Goal: Task Accomplishment & Management: Use online tool/utility

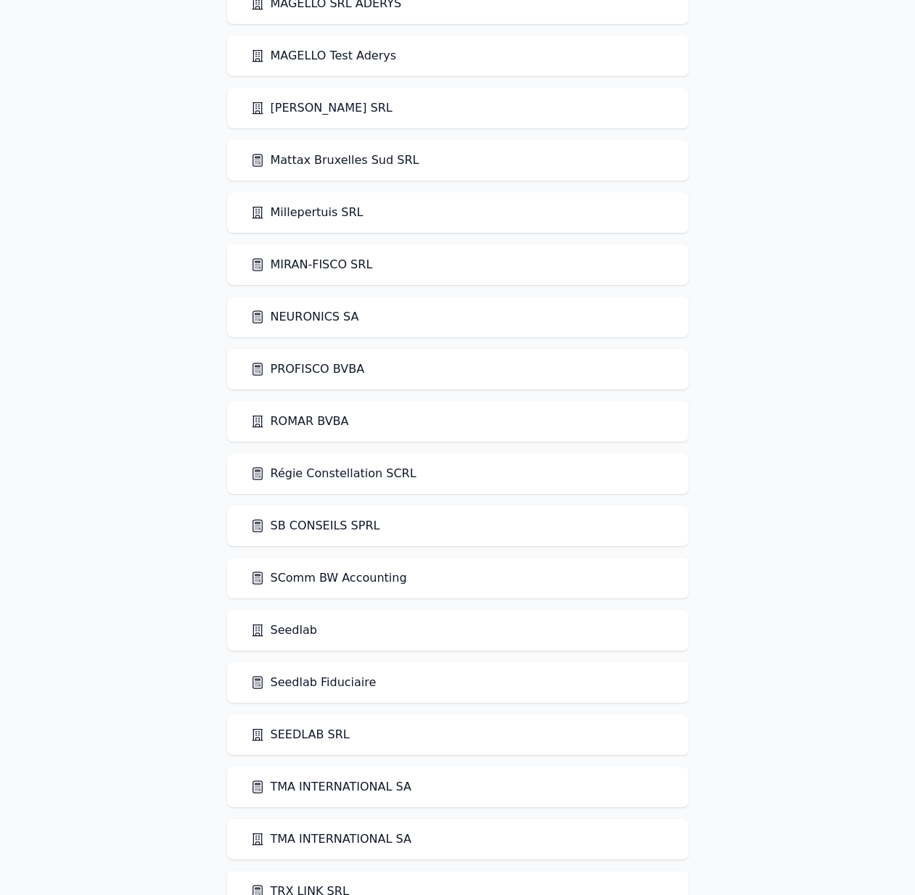
scroll to position [2473, 0]
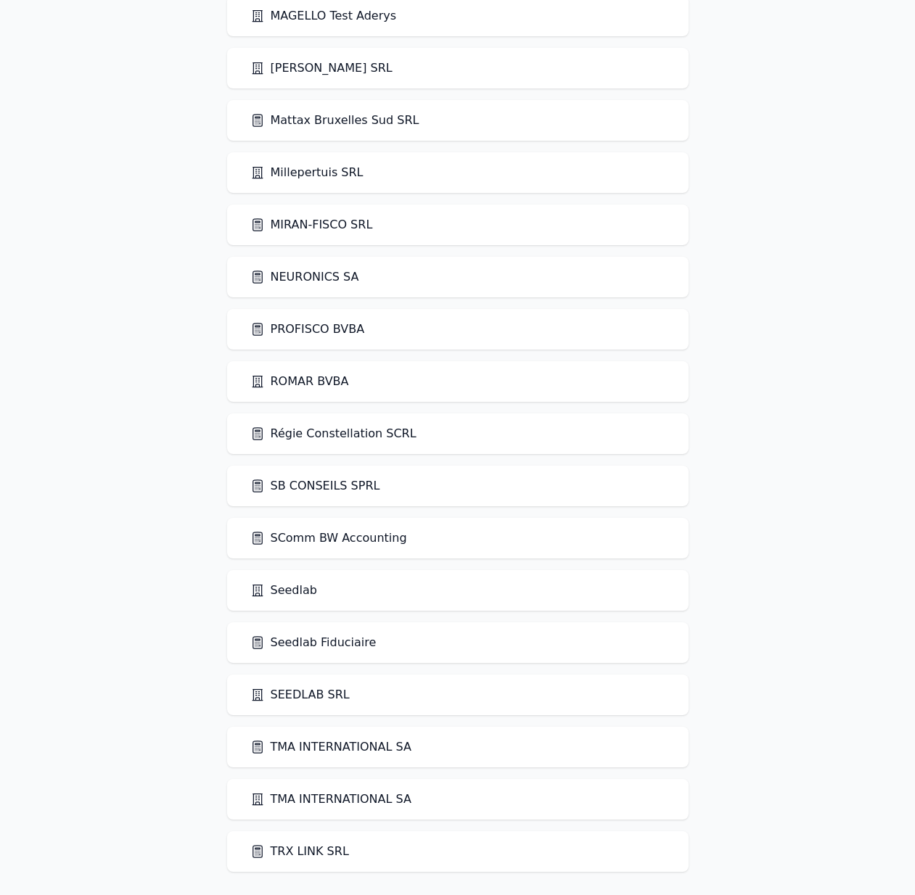
click at [273, 587] on link "Seedlab" at bounding box center [283, 590] width 67 height 17
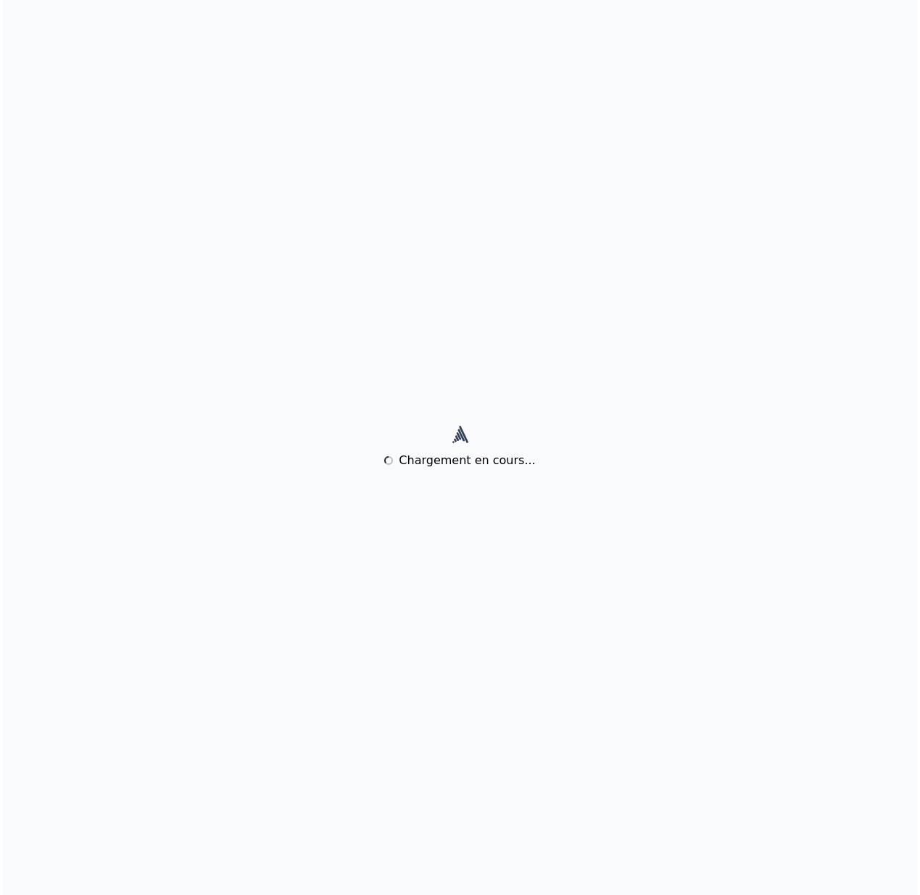
scroll to position [0, 0]
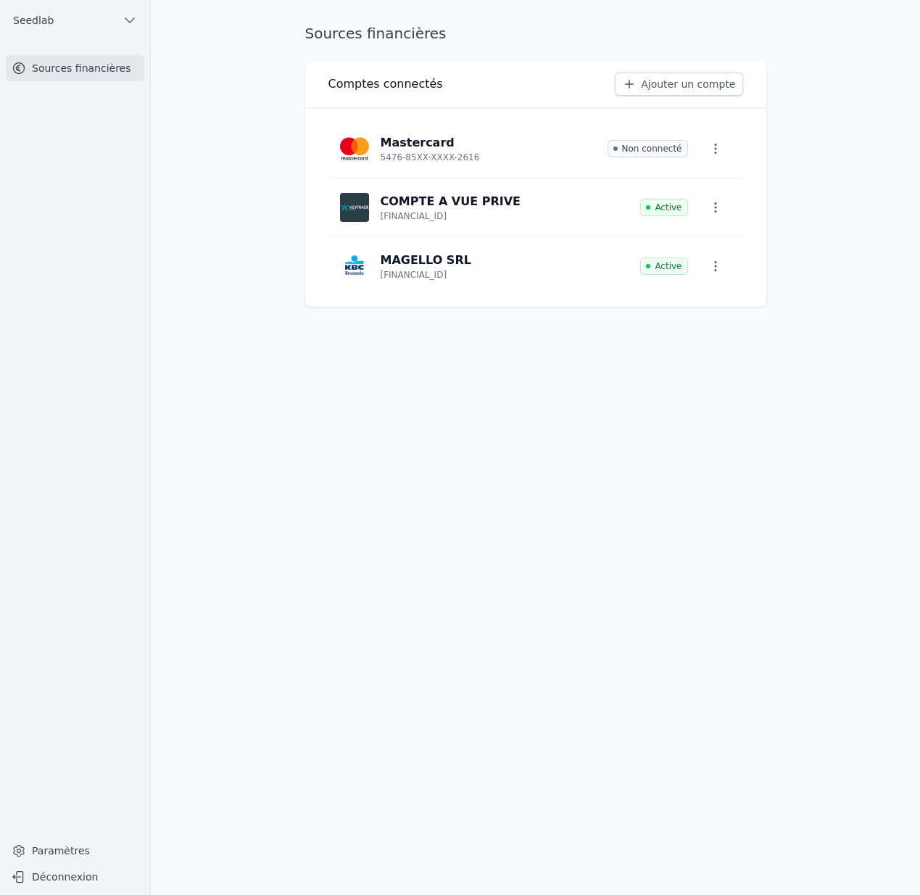
click at [710, 91] on link "Ajouter un compte" at bounding box center [679, 84] width 128 height 23
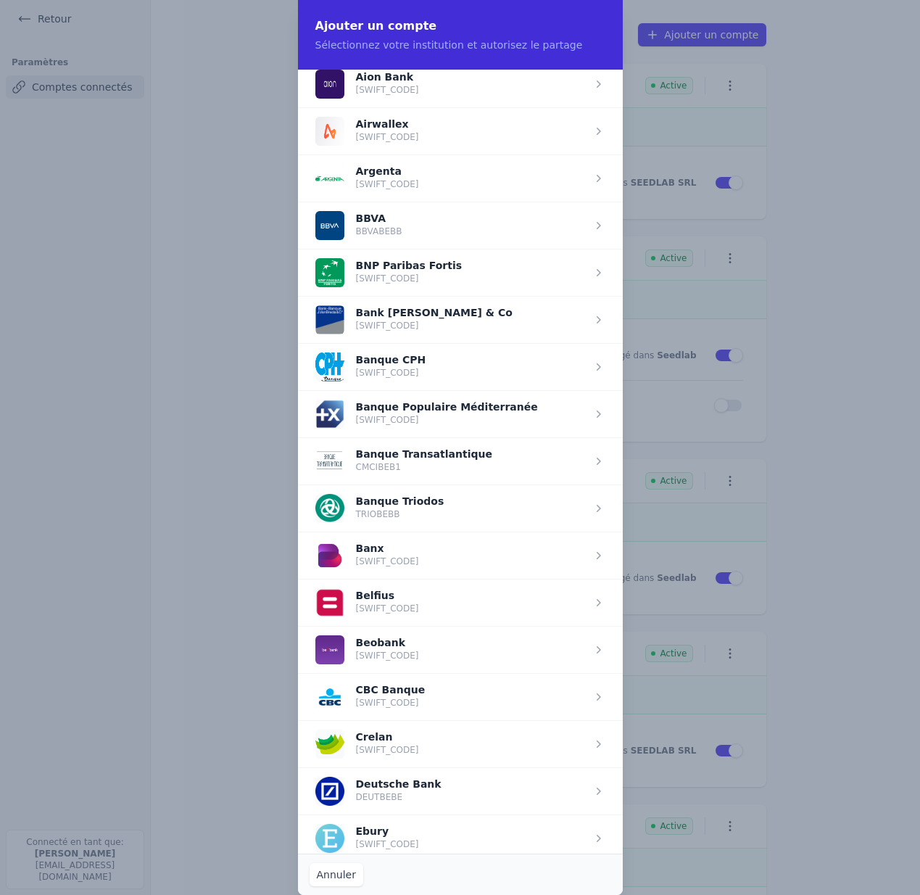
scroll to position [59, 0]
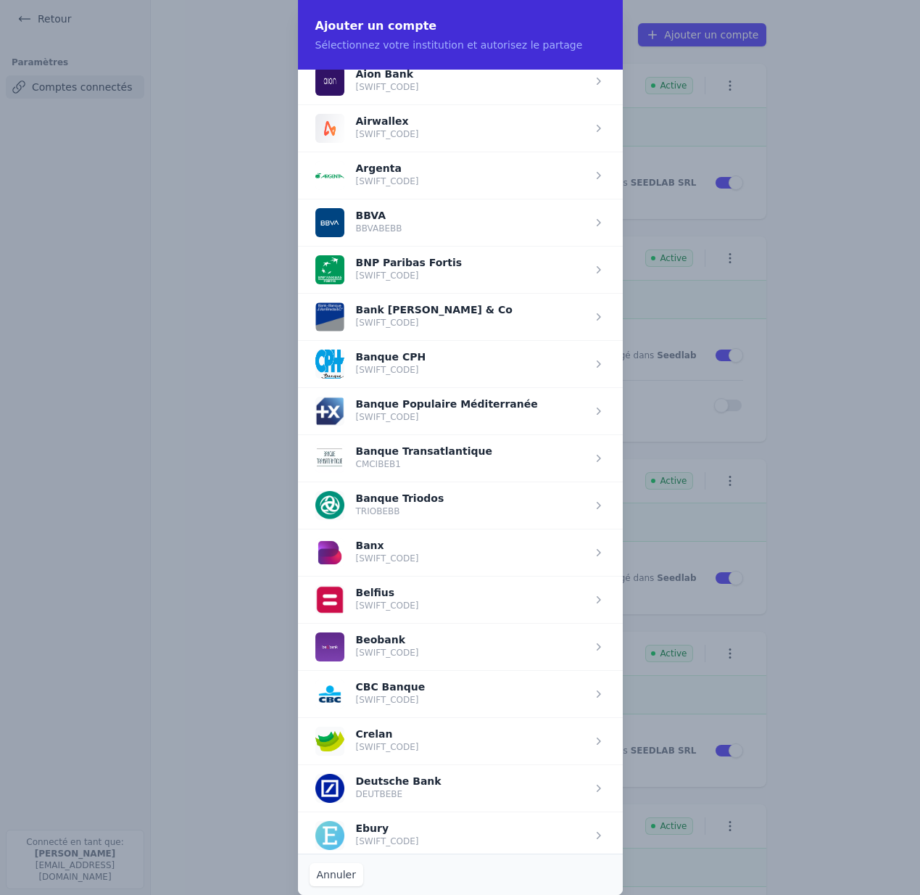
click at [455, 601] on span "button" at bounding box center [460, 599] width 325 height 47
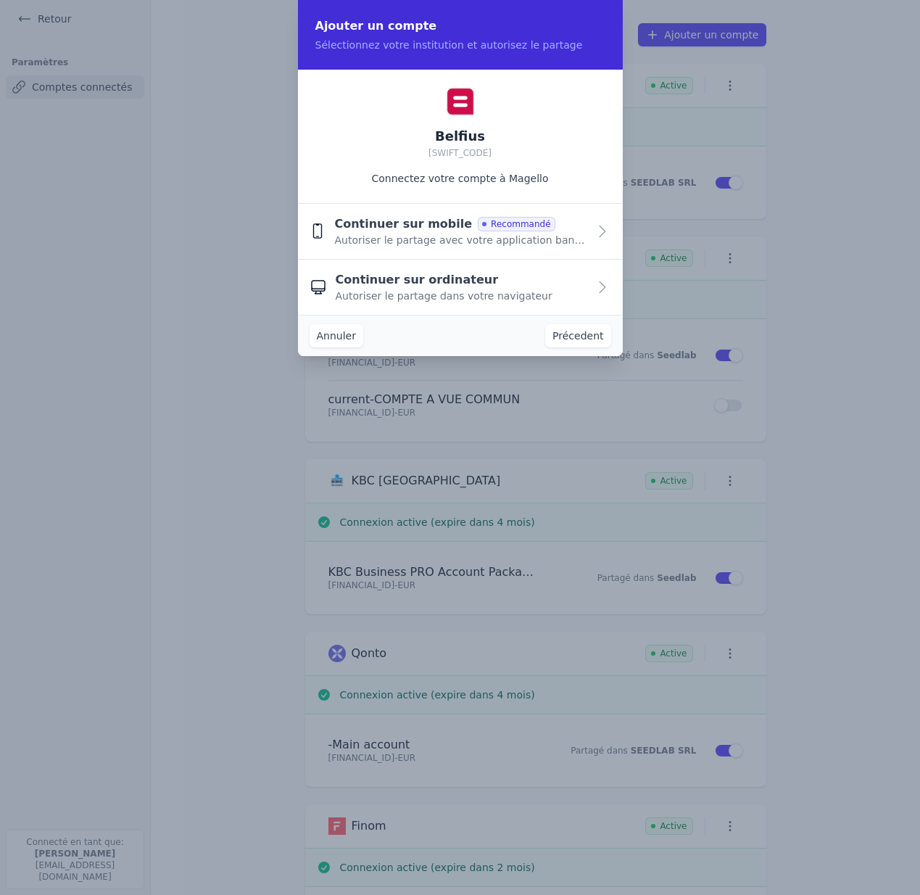
scroll to position [0, 0]
click at [424, 285] on span "Continuer sur ordinateur" at bounding box center [417, 279] width 163 height 17
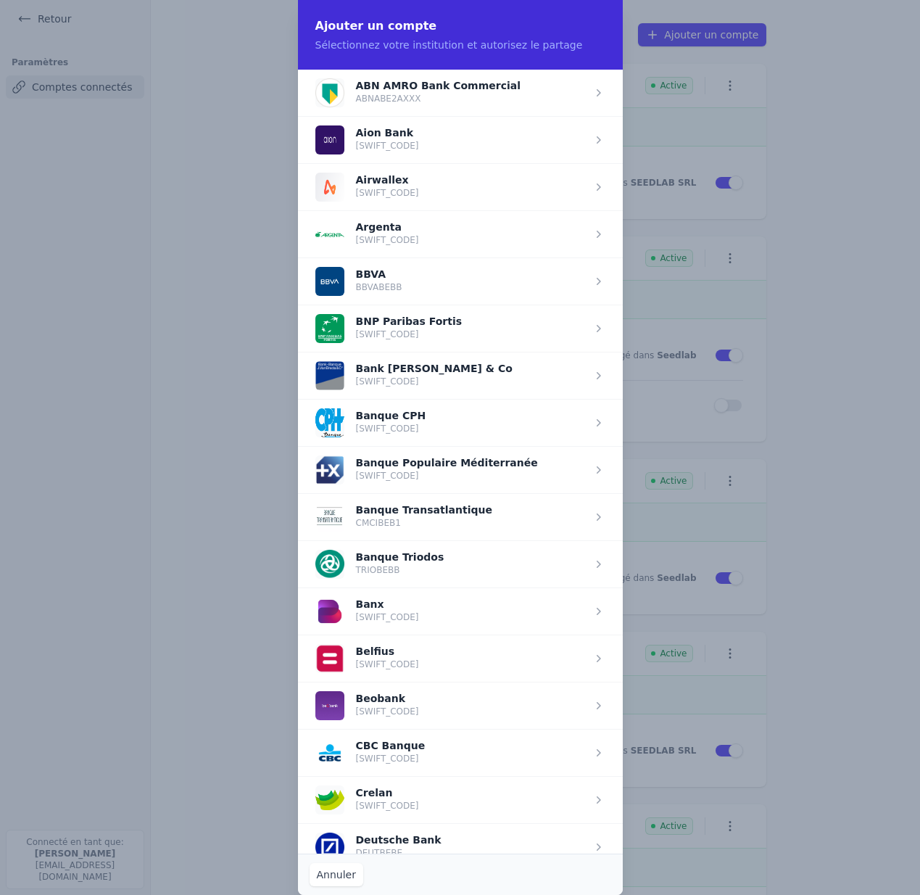
click at [435, 324] on span "button" at bounding box center [460, 328] width 325 height 47
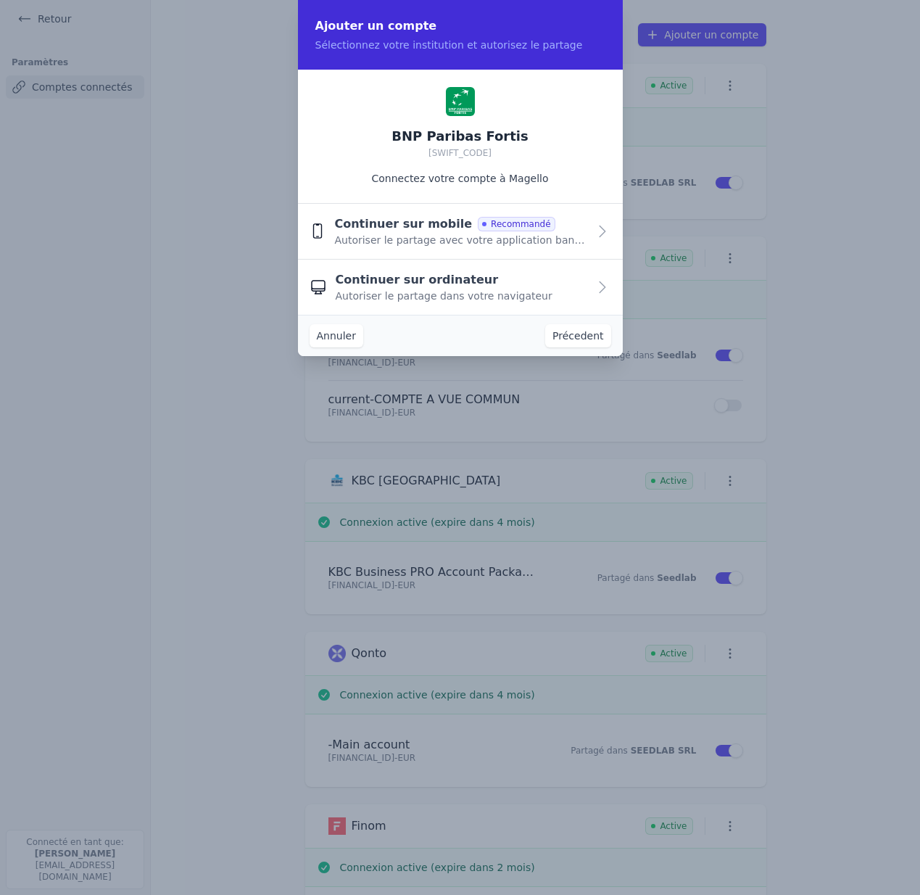
click at [415, 273] on span "Continuer sur ordinateur" at bounding box center [417, 279] width 163 height 17
